Goal: Information Seeking & Learning: Learn about a topic

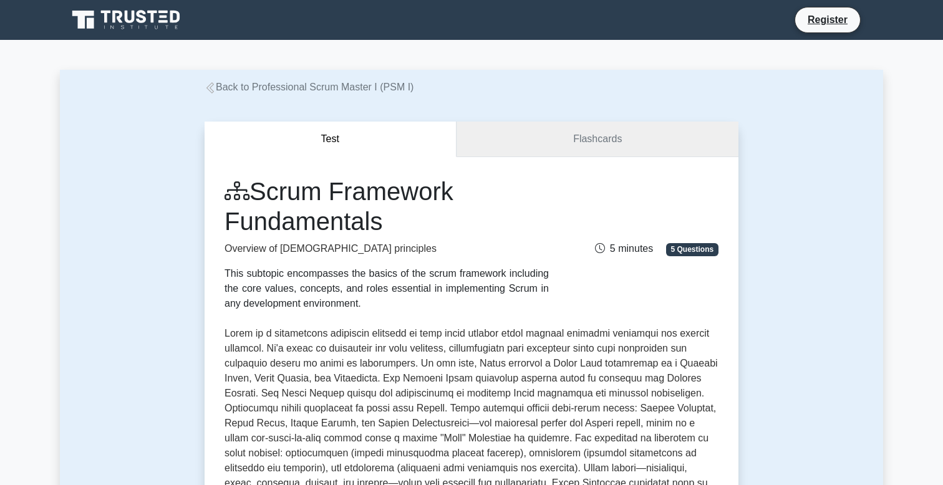
click at [553, 143] on link "Flashcards" at bounding box center [598, 140] width 282 height 36
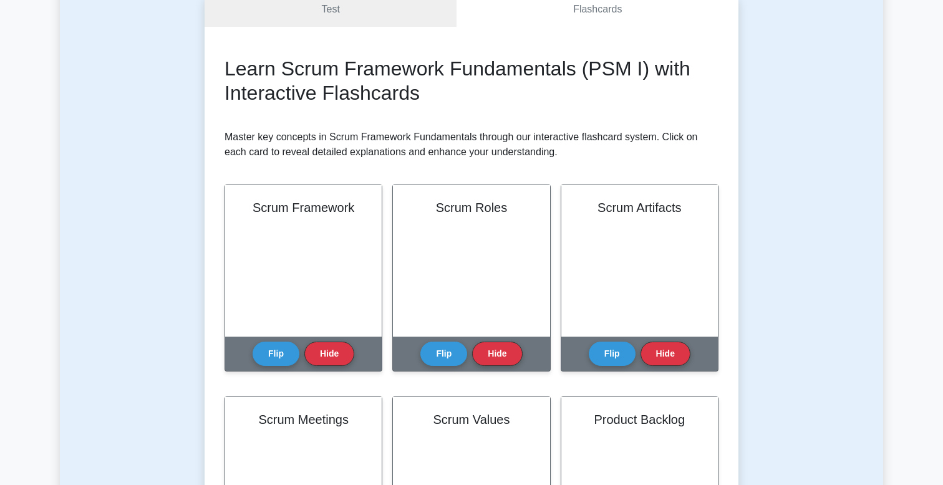
scroll to position [145, 0]
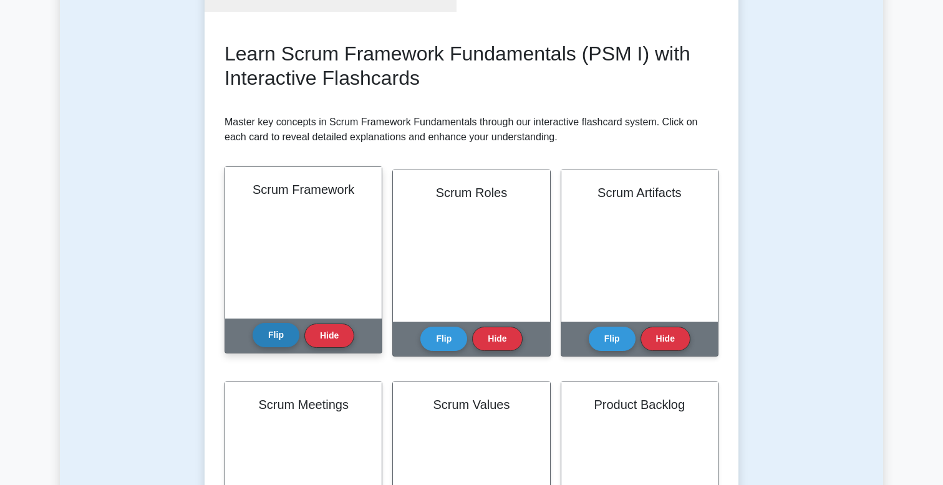
click at [273, 344] on button "Flip" at bounding box center [276, 335] width 47 height 24
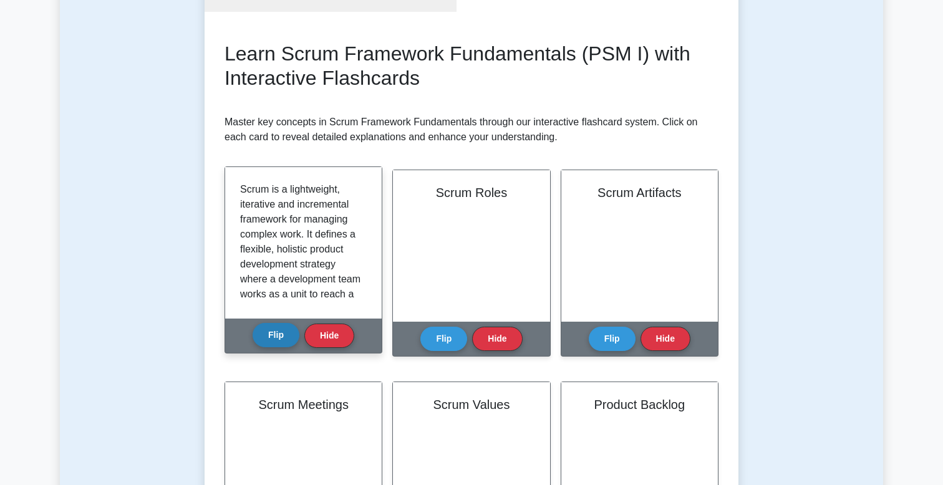
click at [273, 344] on button "Flip" at bounding box center [276, 335] width 47 height 24
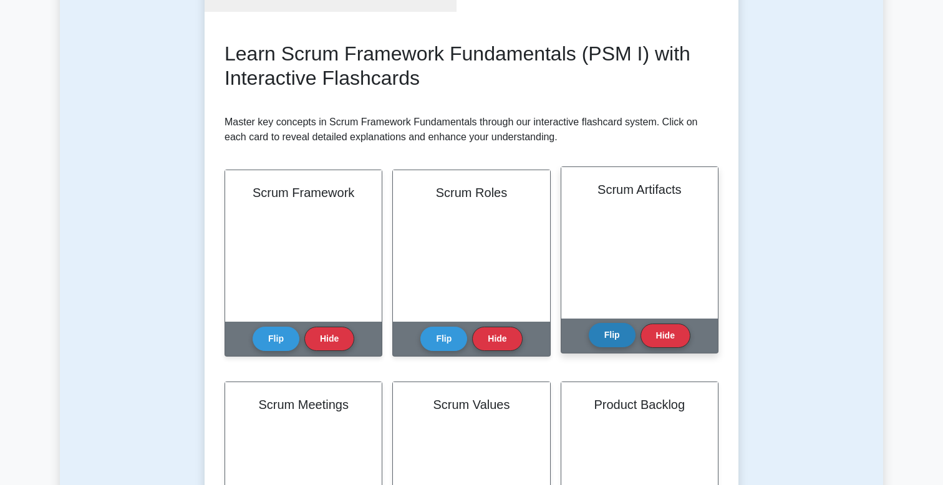
click at [606, 334] on button "Flip" at bounding box center [612, 335] width 47 height 24
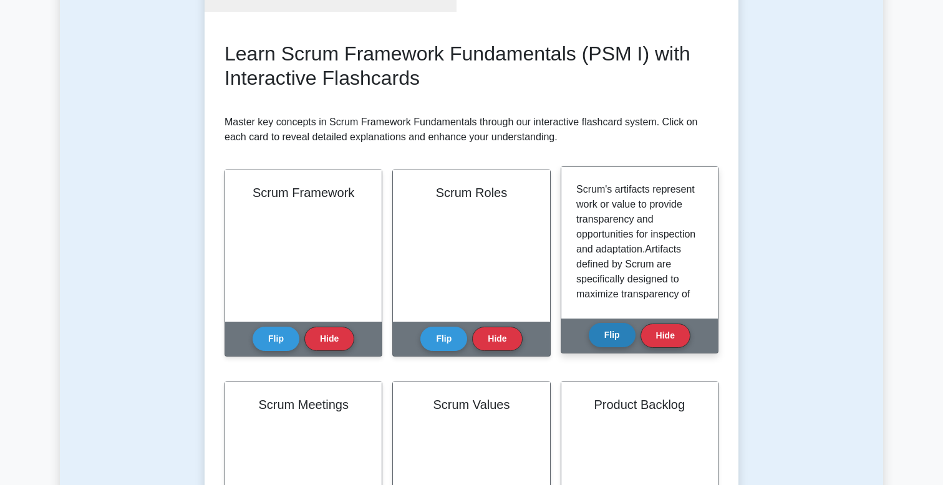
click at [606, 334] on button "Flip" at bounding box center [612, 335] width 47 height 24
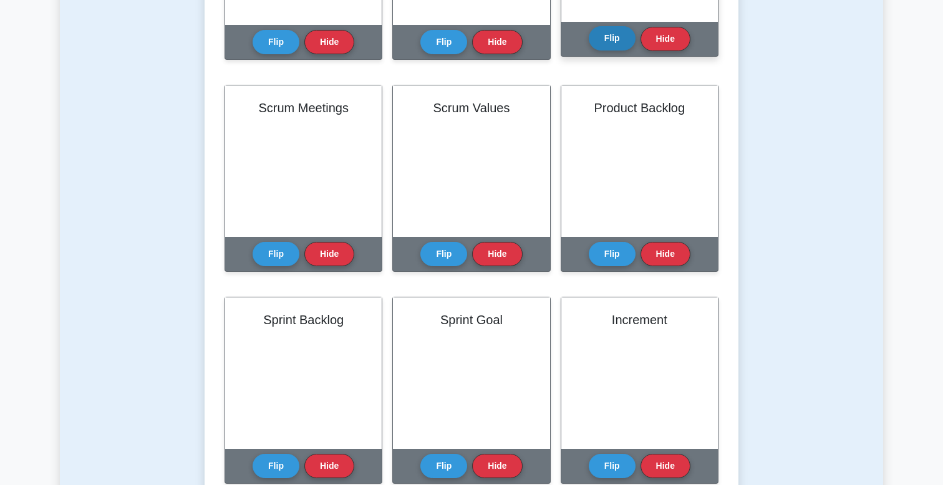
scroll to position [0, 0]
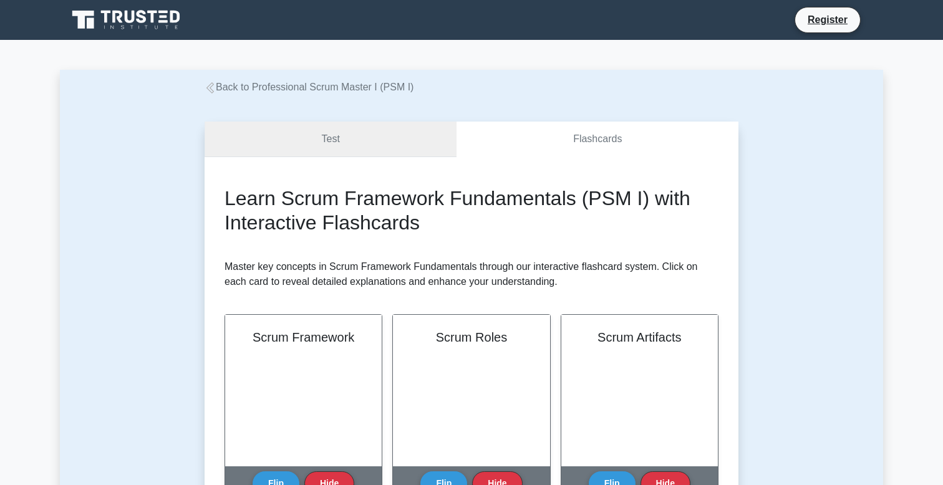
click at [366, 147] on link "Test" at bounding box center [331, 140] width 252 height 36
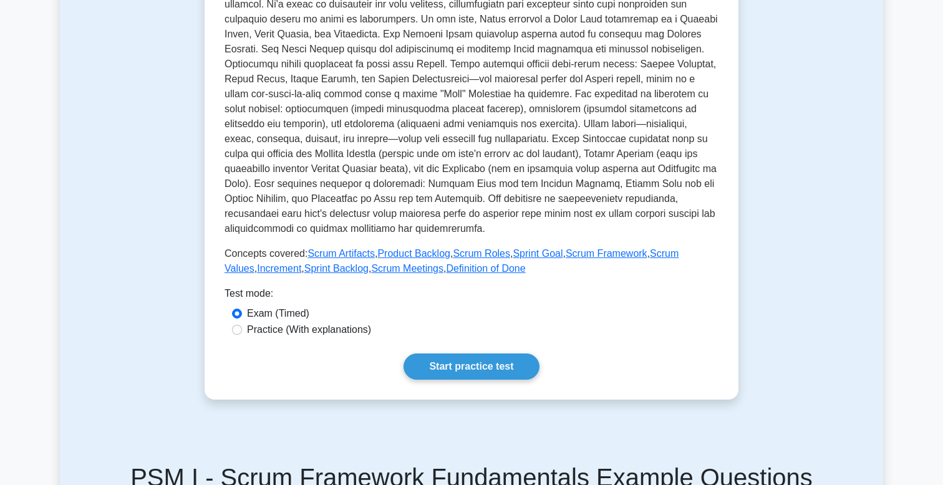
scroll to position [343, 0]
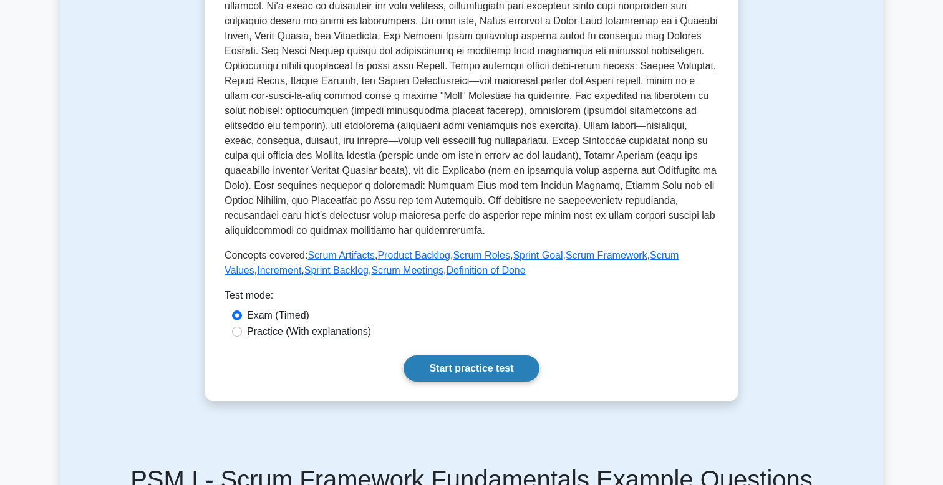
click at [445, 371] on link "Start practice test" at bounding box center [471, 369] width 135 height 26
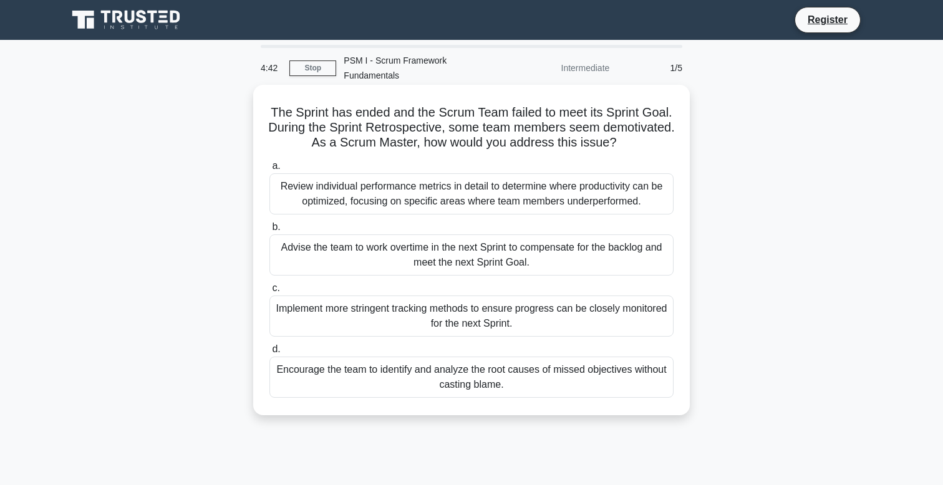
click at [369, 374] on div "Encourage the team to identify and analyze the root causes of missed objectives…" at bounding box center [472, 377] width 404 height 41
click at [270, 354] on input "d. Encourage the team to identify and analyze the root causes of missed objecti…" at bounding box center [270, 350] width 0 height 8
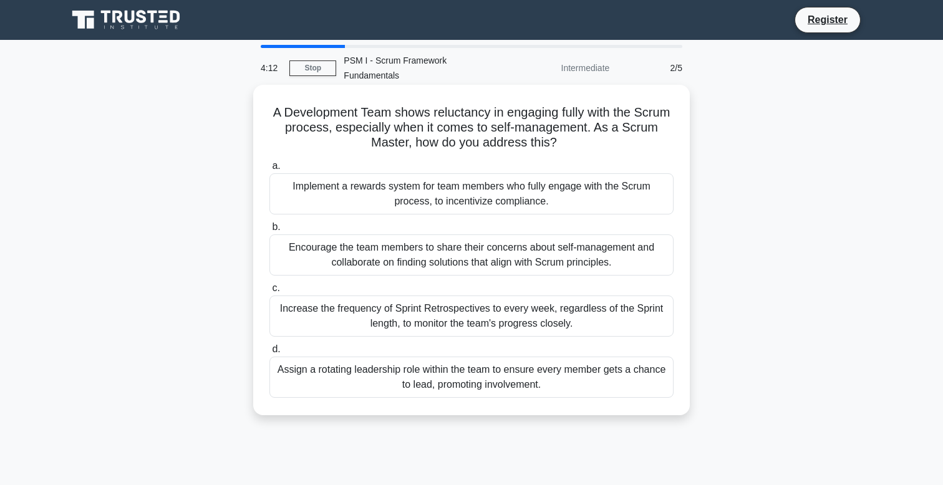
click at [378, 254] on div "Encourage the team members to share their concerns about self-management and co…" at bounding box center [472, 255] width 404 height 41
click at [270, 231] on input "b. Encourage the team members to share their concerns about self-management and…" at bounding box center [270, 227] width 0 height 8
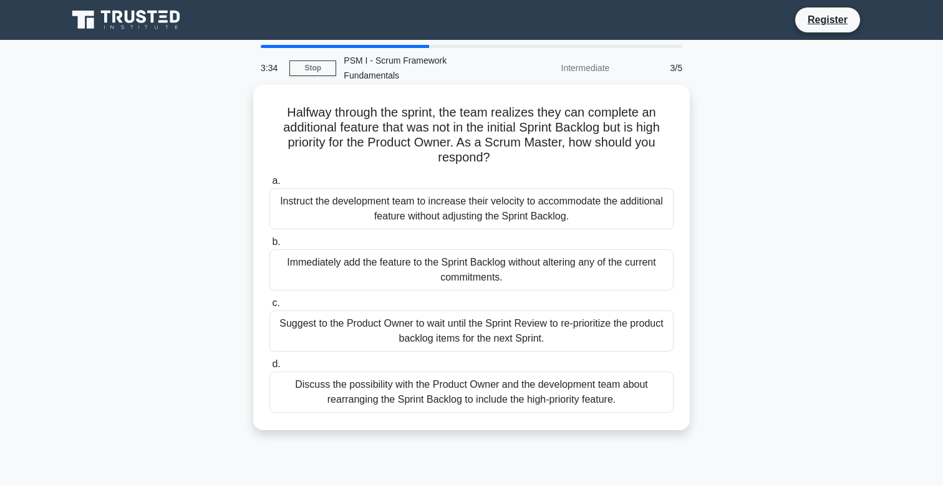
click at [436, 397] on div "Discuss the possibility with the Product Owner and the development team about r…" at bounding box center [472, 392] width 404 height 41
click at [270, 369] on input "d. Discuss the possibility with the Product Owner and the development team abou…" at bounding box center [270, 365] width 0 height 8
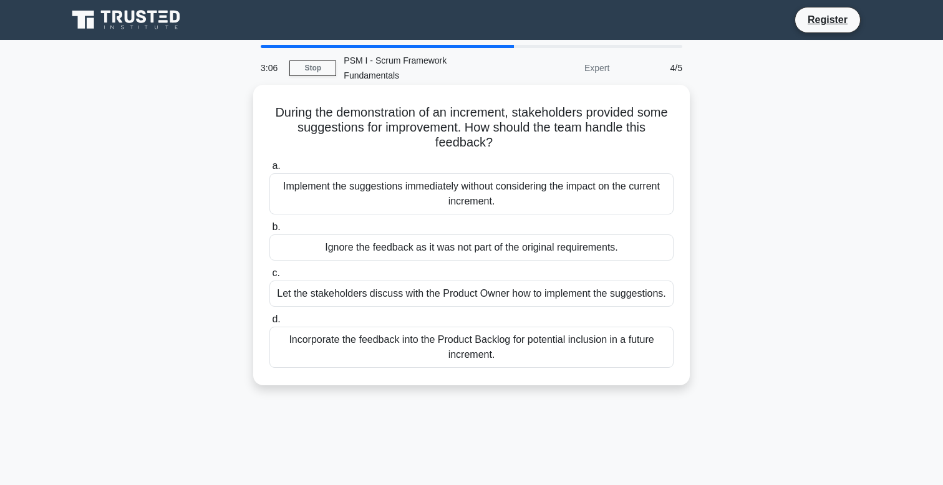
click at [348, 294] on div "Let the stakeholders discuss with the Product Owner how to implement the sugges…" at bounding box center [472, 294] width 404 height 26
click at [270, 278] on input "c. Let the stakeholders discuss with the Product Owner how to implement the sug…" at bounding box center [270, 274] width 0 height 8
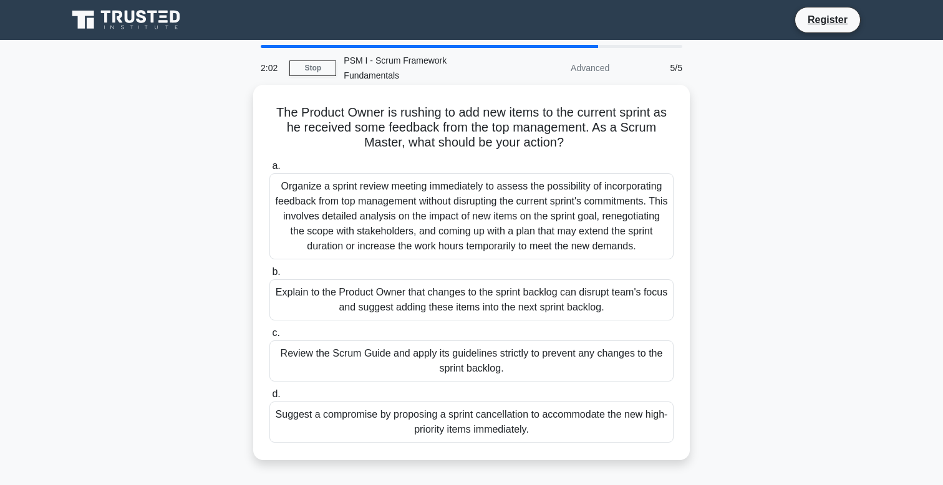
click at [381, 230] on div "Organize a sprint review meeting immediately to assess the possibility of incor…" at bounding box center [472, 216] width 404 height 86
click at [270, 170] on input "a. Organize a sprint review meeting immediately to assess the possibility of in…" at bounding box center [270, 166] width 0 height 8
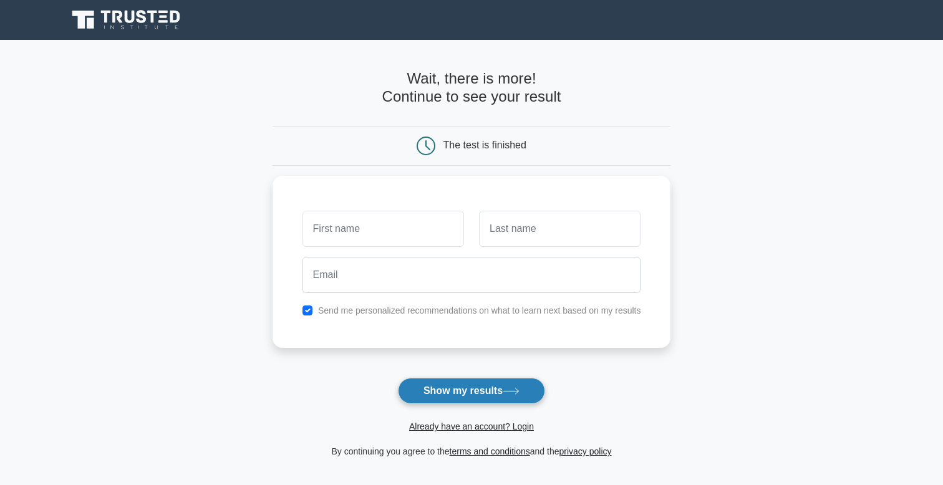
click at [439, 386] on button "Show my results" at bounding box center [471, 391] width 147 height 26
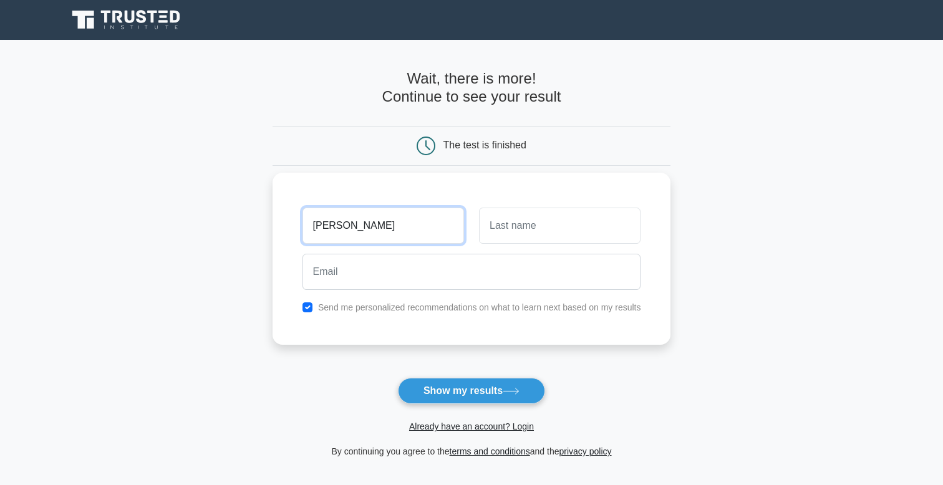
type input "sakshi"
click at [545, 228] on input "text" at bounding box center [560, 226] width 162 height 36
type input "purohit"
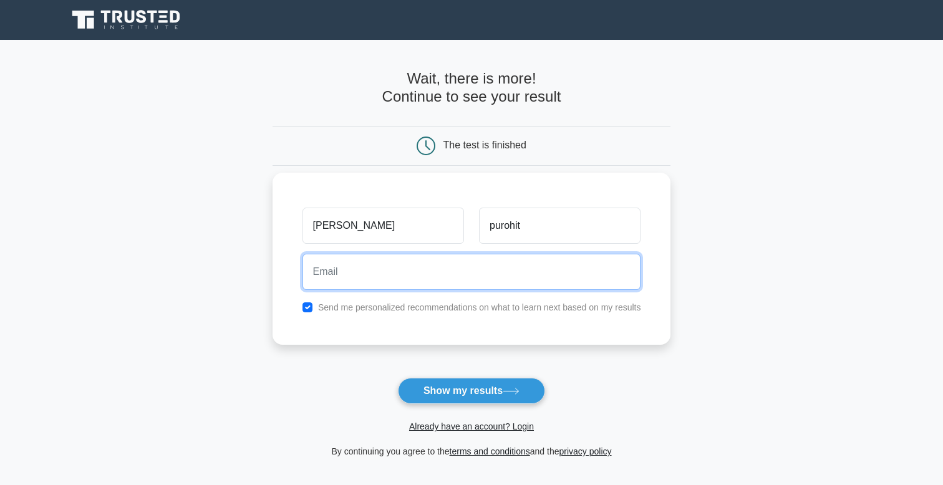
click at [403, 282] on input "email" at bounding box center [472, 272] width 339 height 36
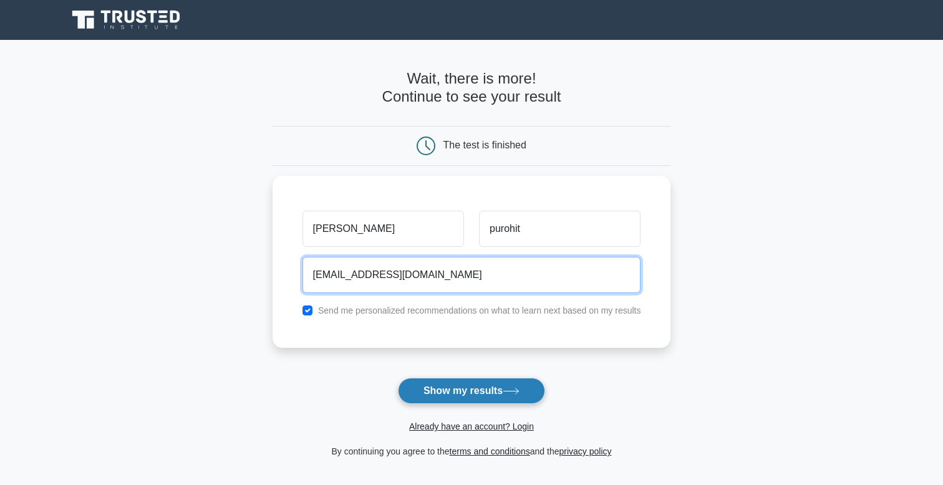
type input "sukkupurohit@gmail.com"
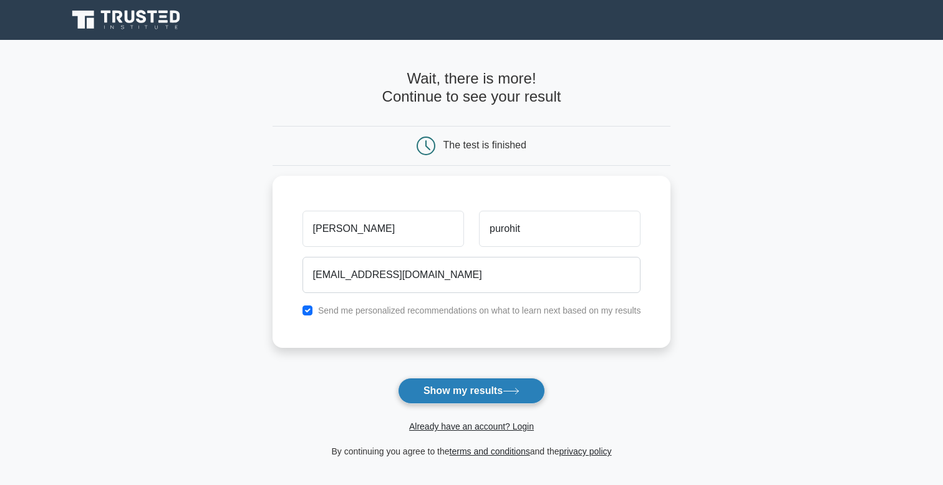
click at [460, 391] on button "Show my results" at bounding box center [471, 391] width 147 height 26
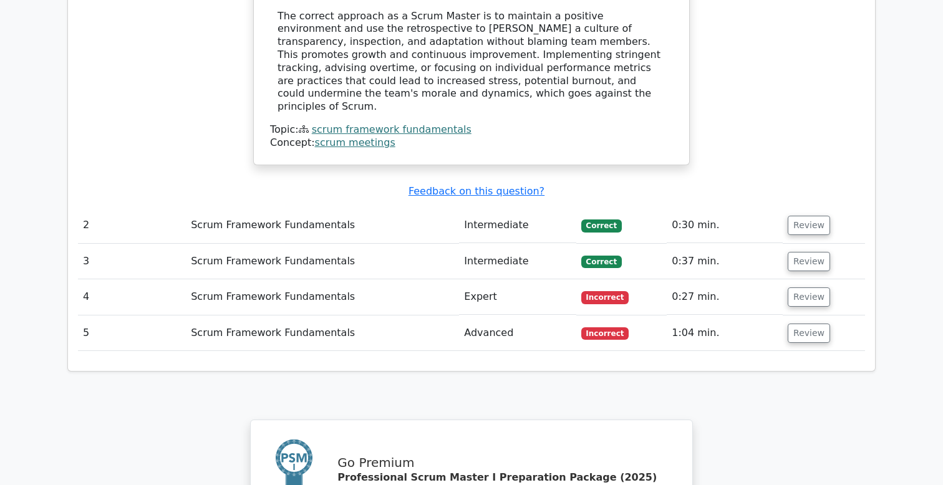
scroll to position [1388, 0]
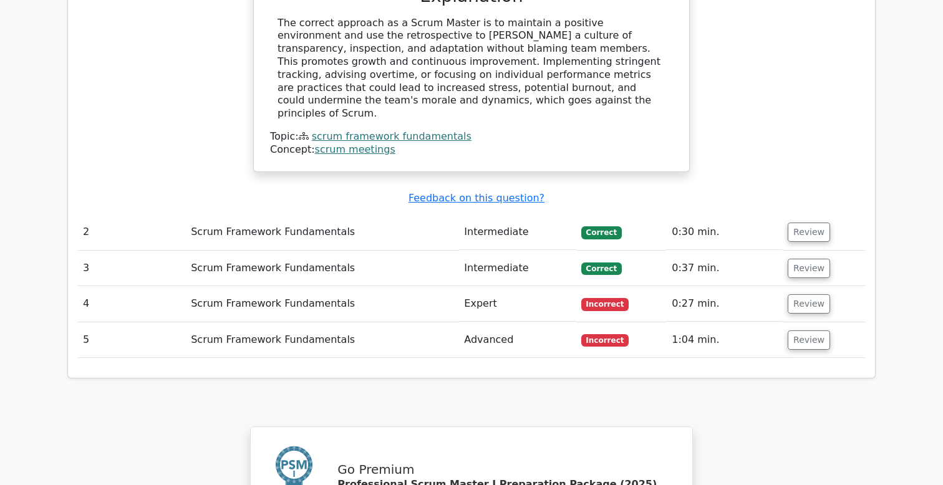
click at [329, 323] on td "Scrum Framework Fundamentals" at bounding box center [322, 341] width 273 height 36
click at [798, 331] on button "Review" at bounding box center [809, 340] width 42 height 19
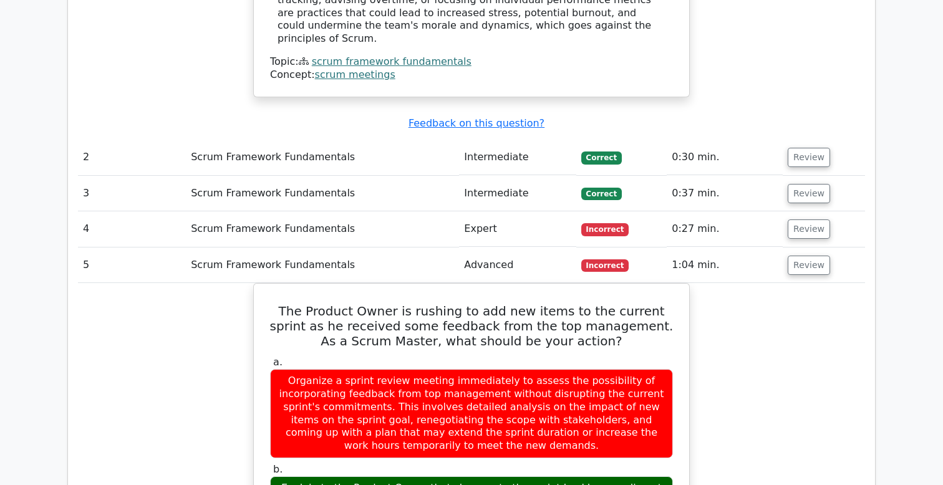
scroll to position [1449, 0]
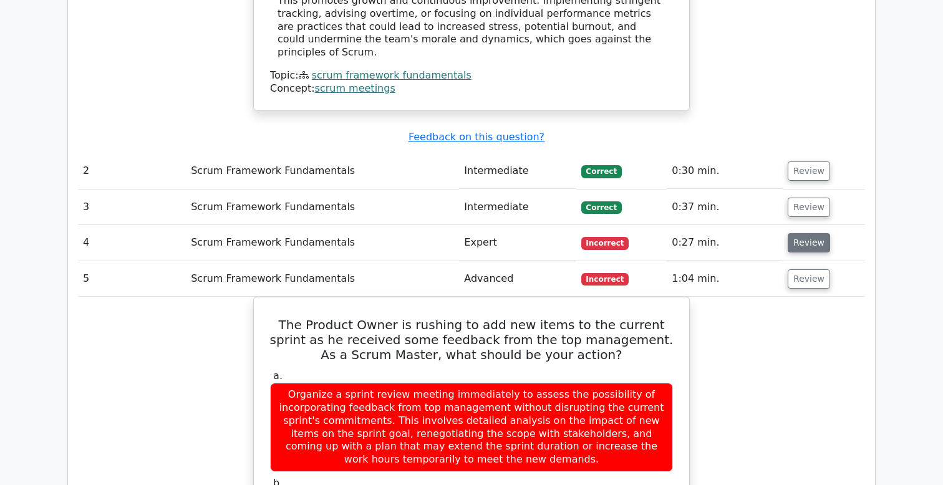
click at [812, 233] on button "Review" at bounding box center [809, 242] width 42 height 19
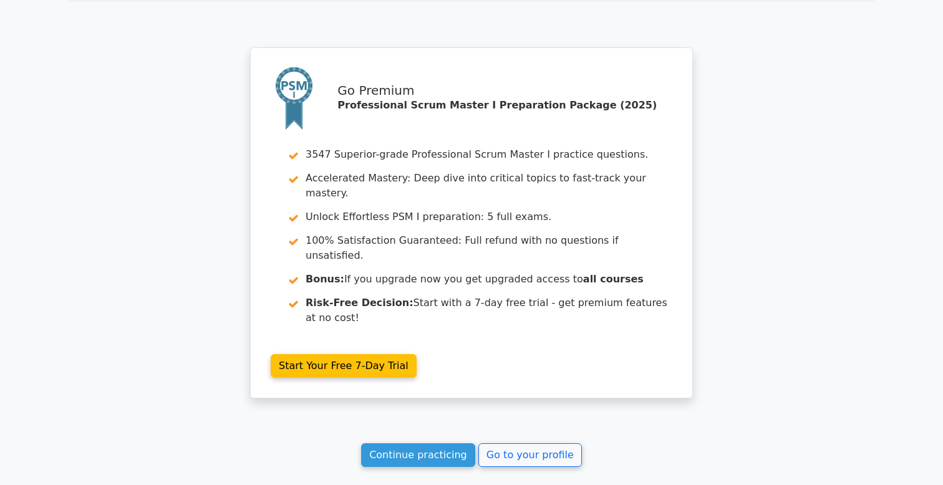
scroll to position [2966, 0]
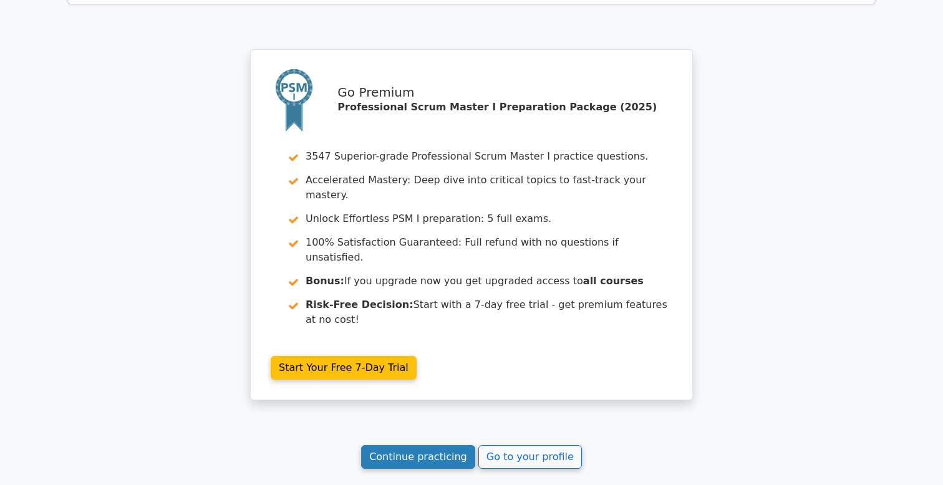
click at [417, 445] on link "Continue practicing" at bounding box center [418, 457] width 114 height 24
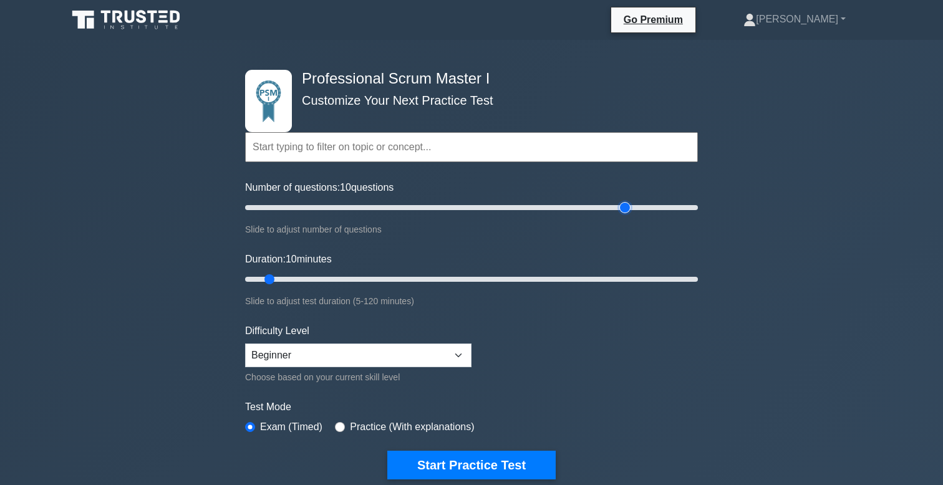
click at [619, 205] on input "Number of questions: 10 questions" at bounding box center [471, 207] width 453 height 15
click at [663, 204] on input "Number of questions: 185 questions" at bounding box center [471, 207] width 453 height 15
click at [687, 205] on input "Number of questions: 195 questions" at bounding box center [471, 207] width 453 height 15
type input "200"
click at [696, 206] on input "Number of questions: 195 questions" at bounding box center [471, 207] width 453 height 15
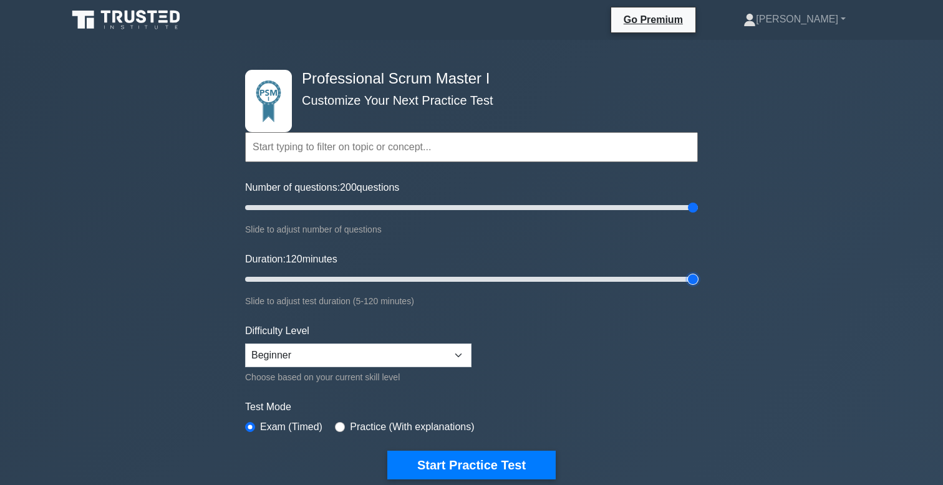
type input "120"
click at [693, 278] on input "Duration: 120 minutes" at bounding box center [471, 279] width 453 height 15
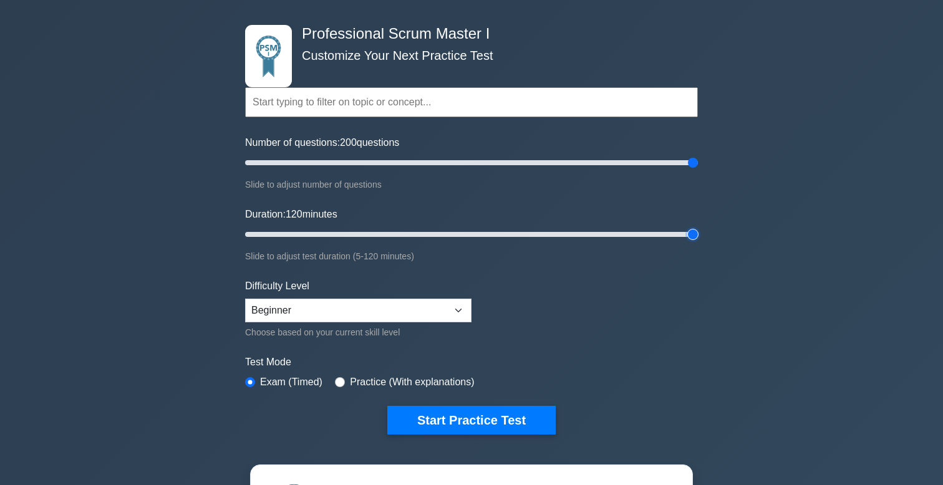
scroll to position [55, 0]
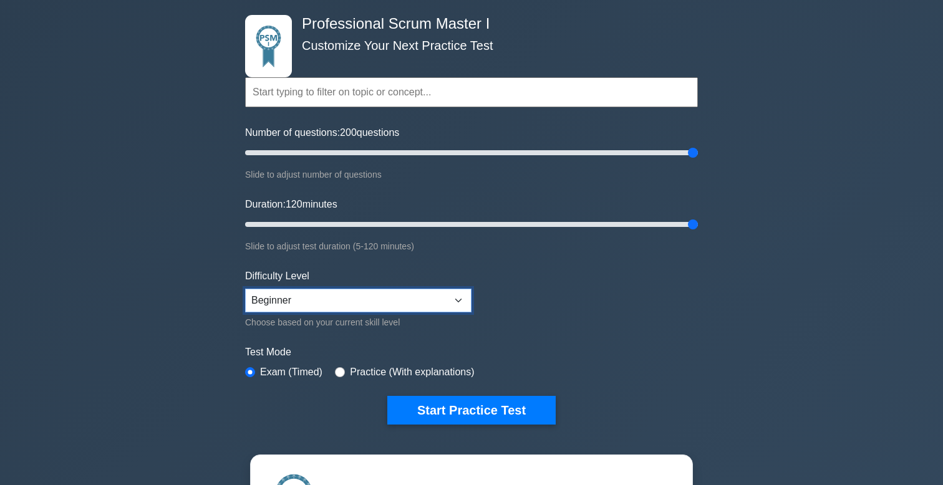
click at [457, 297] on select "Beginner Intermediate Expert" at bounding box center [358, 301] width 226 height 24
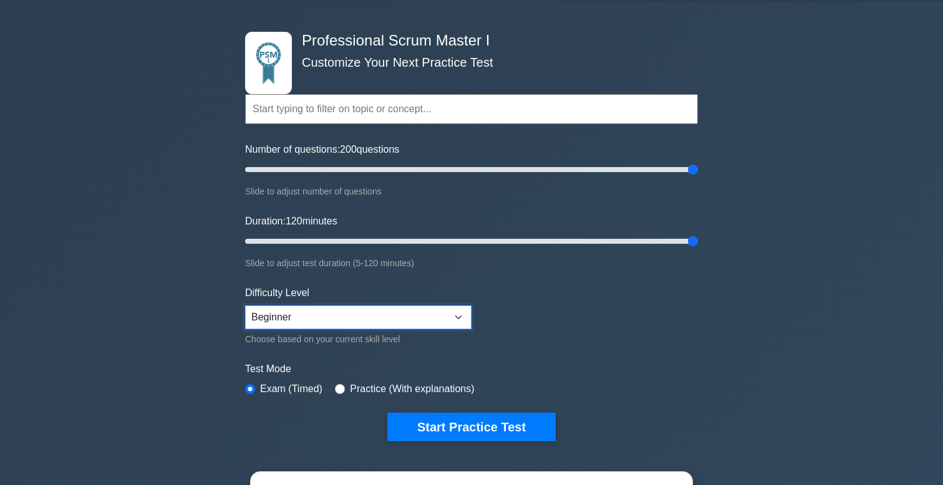
scroll to position [11, 0]
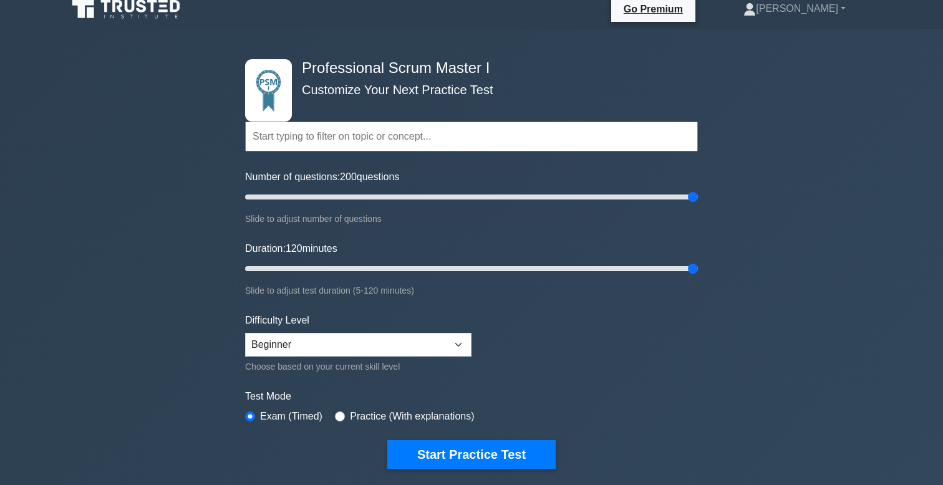
click at [535, 141] on input "text" at bounding box center [471, 137] width 453 height 30
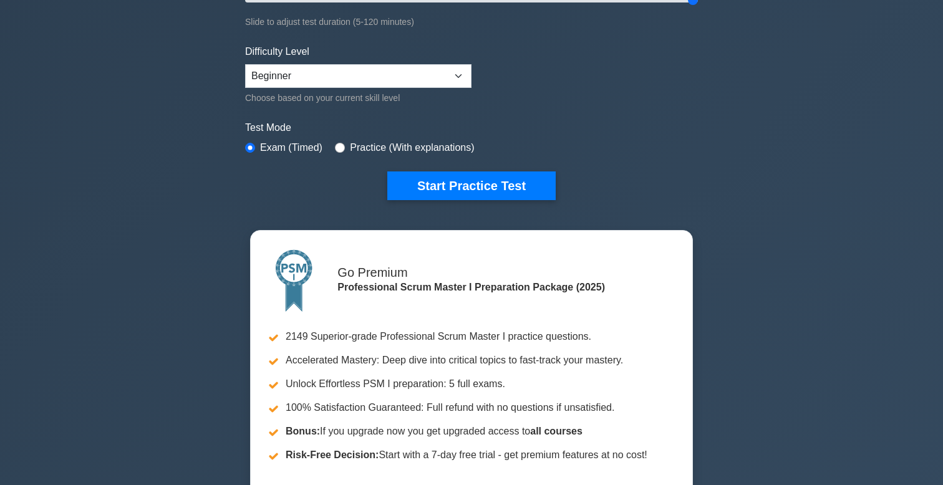
scroll to position [270, 0]
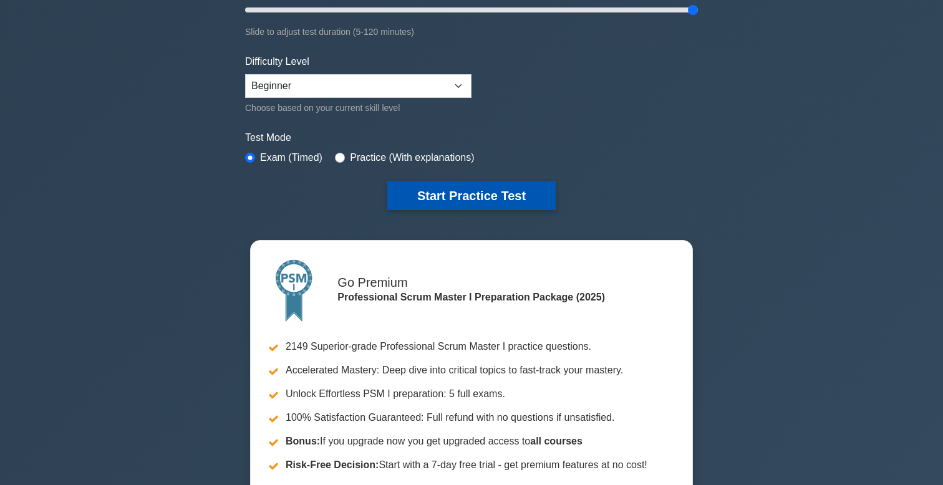
click at [455, 195] on button "Start Practice Test" at bounding box center [471, 196] width 168 height 29
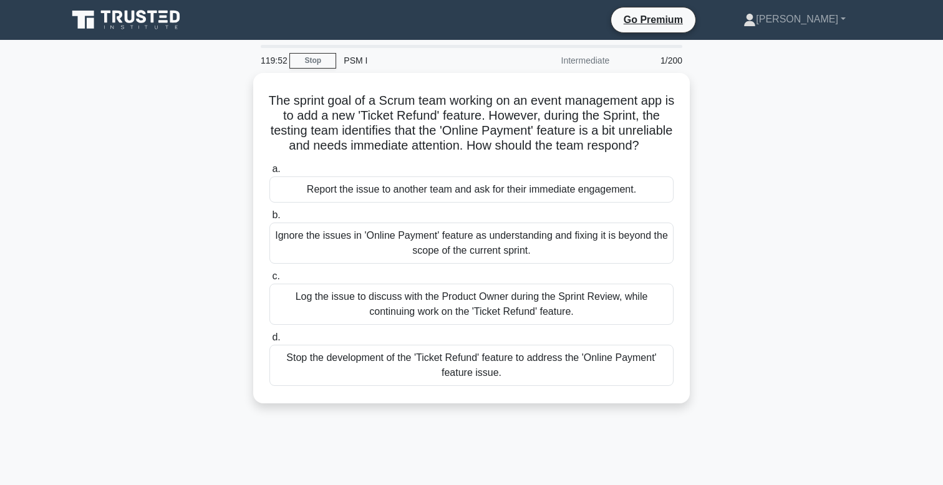
click at [738, 243] on div "The sprint goal of a Scrum team working on an event management app is to add a …" at bounding box center [472, 246] width 824 height 346
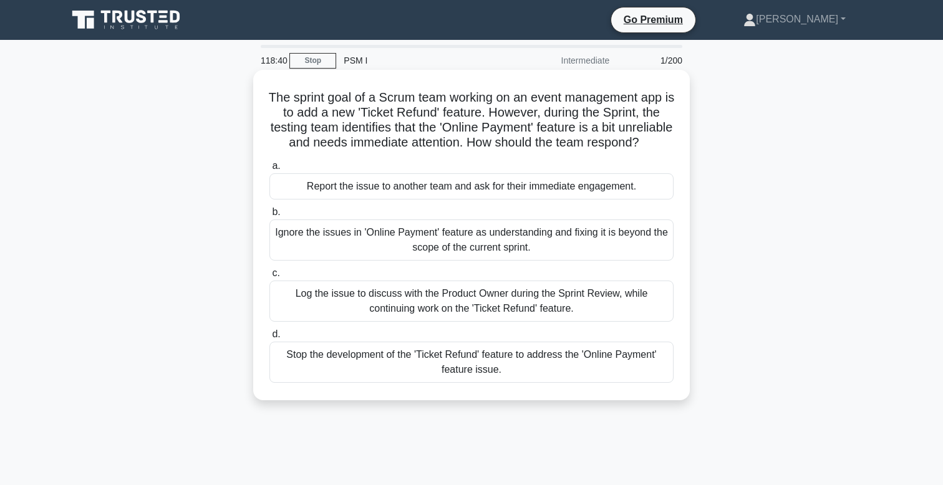
click at [330, 368] on div "Stop the development of the 'Ticket Refund' feature to address the 'Online Paym…" at bounding box center [472, 362] width 404 height 41
click at [270, 339] on input "d. Stop the development of the 'Ticket Refund' feature to address the 'Online P…" at bounding box center [270, 335] width 0 height 8
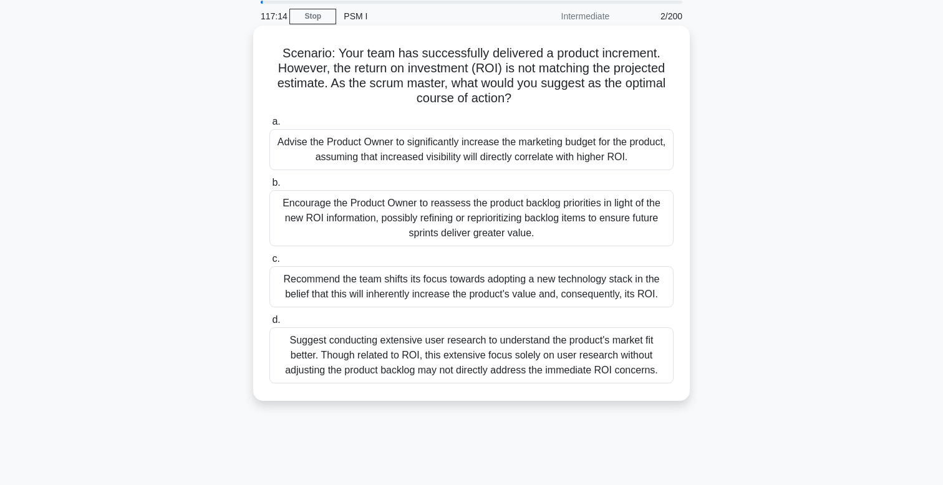
scroll to position [26, 0]
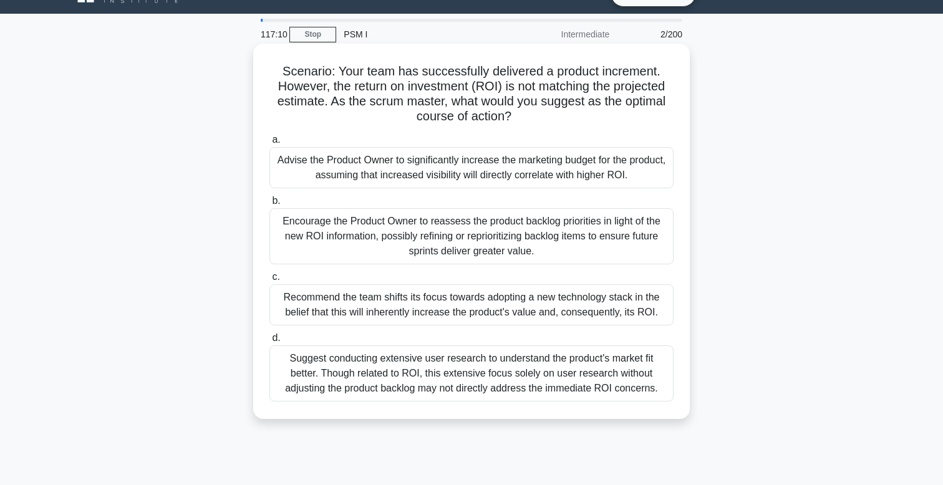
click at [321, 233] on div "Encourage the Product Owner to reassess the product backlog priorities in light…" at bounding box center [472, 236] width 404 height 56
click at [270, 205] on input "b. Encourage the Product Owner to reassess the product backlog priorities in li…" at bounding box center [270, 201] width 0 height 8
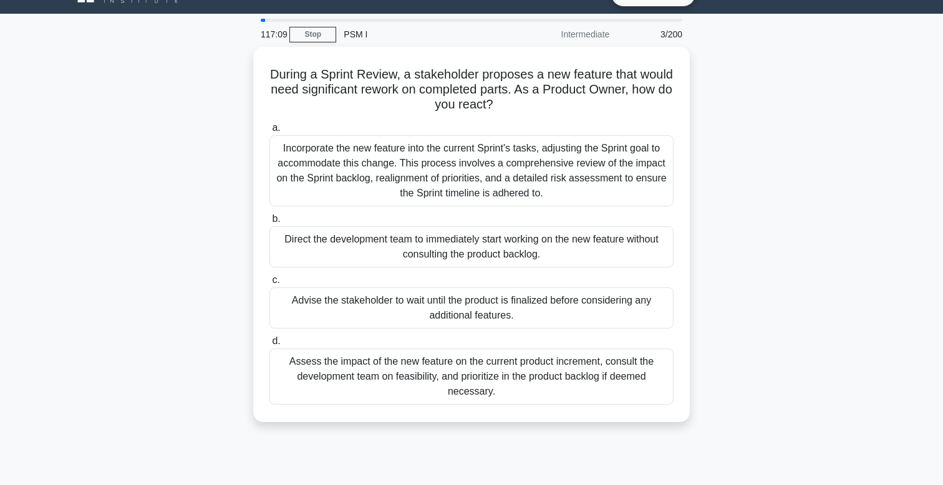
scroll to position [0, 0]
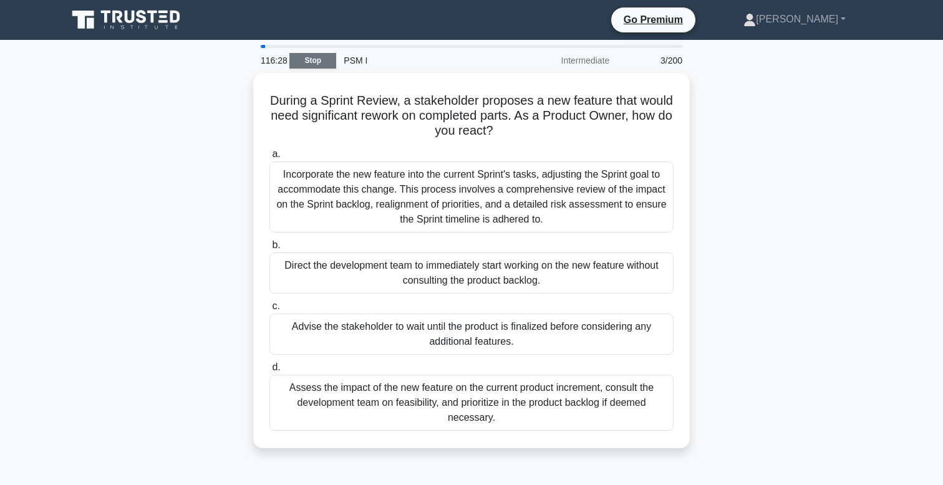
click at [301, 57] on link "Stop" at bounding box center [312, 61] width 47 height 16
